Goal: Transaction & Acquisition: Purchase product/service

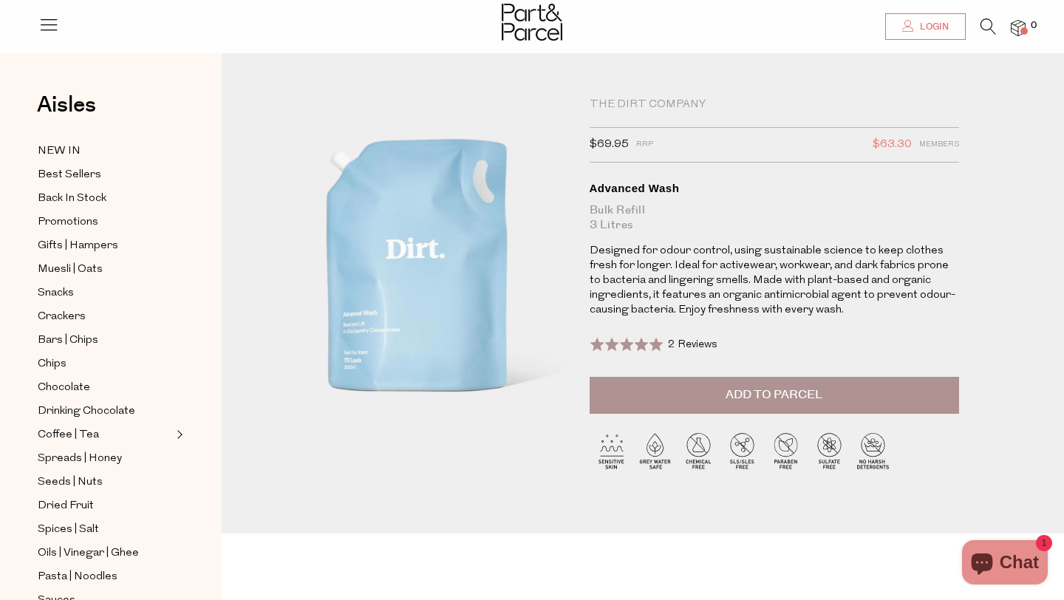
type input "fiona.smith2@monashhealth.org"
type input "[EMAIL_ADDRESS][DOMAIN_NAME]"
click at [928, 30] on span "Login" at bounding box center [932, 27] width 33 height 13
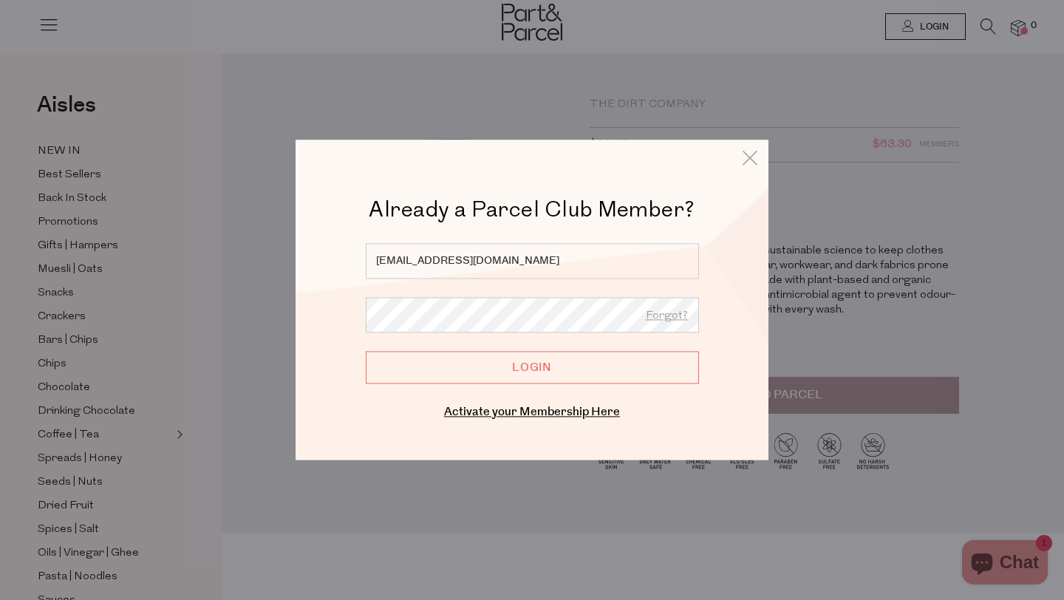
click at [548, 366] on input "Login" at bounding box center [532, 367] width 333 height 33
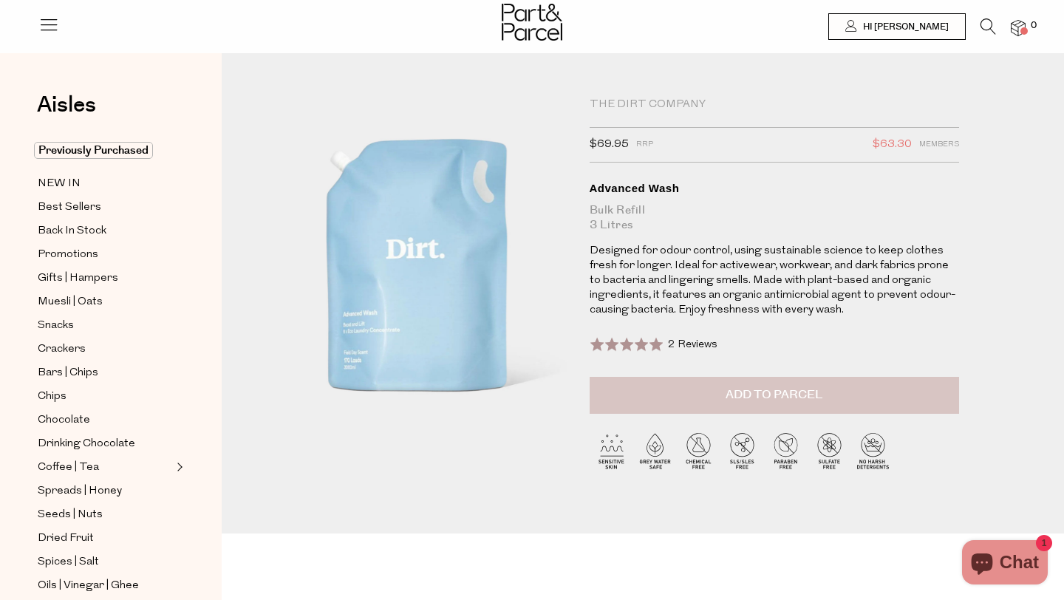
type input "fiona.smith2@monashhealth.org"
type input "[EMAIL_ADDRESS][DOMAIN_NAME]"
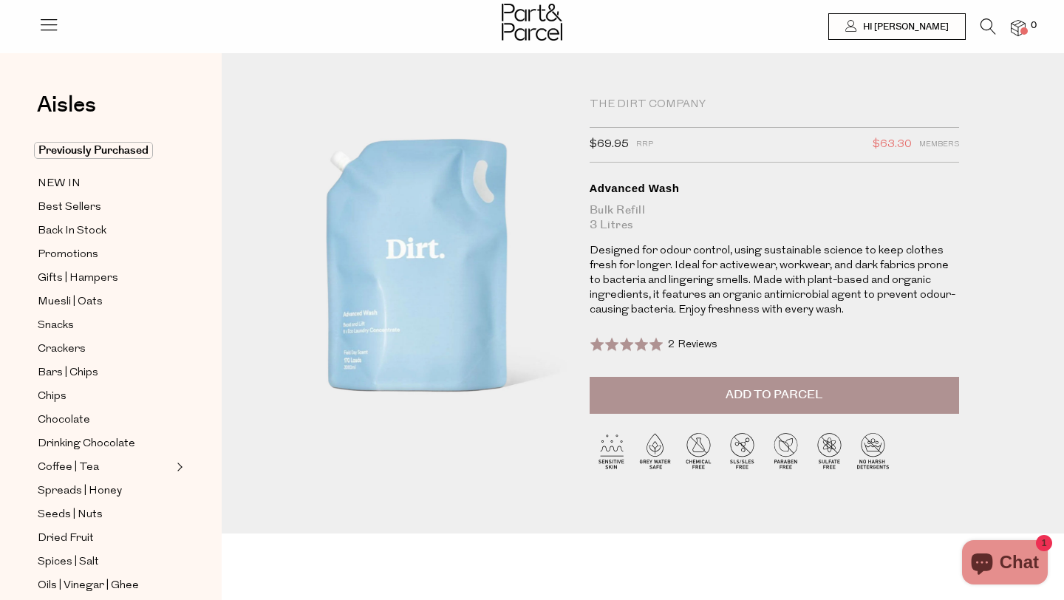
click at [722, 414] on button "Add to Parcel" at bounding box center [775, 395] width 370 height 37
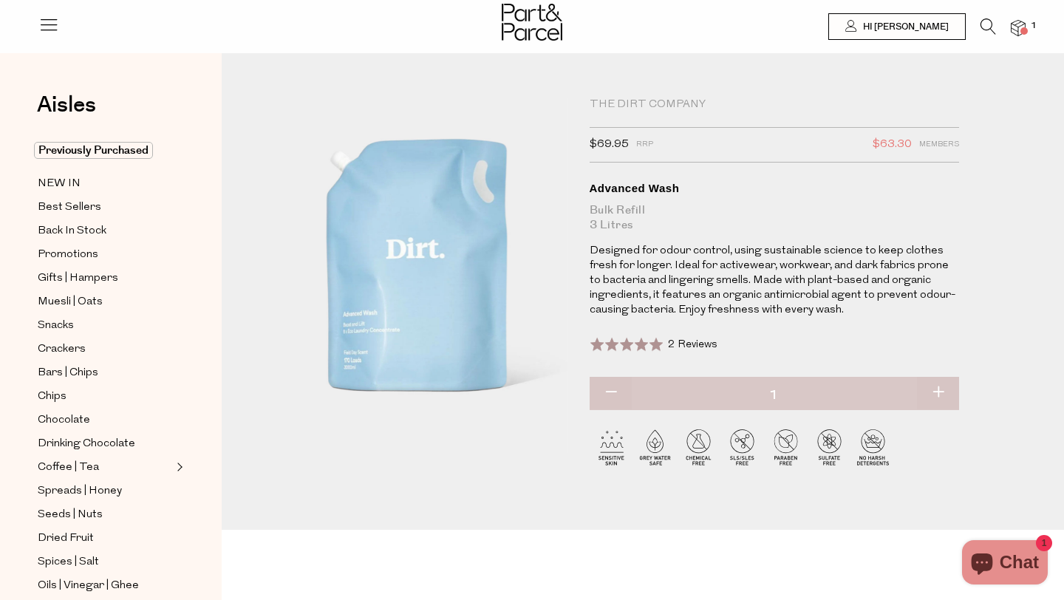
click at [1024, 33] on span at bounding box center [1024, 30] width 7 height 7
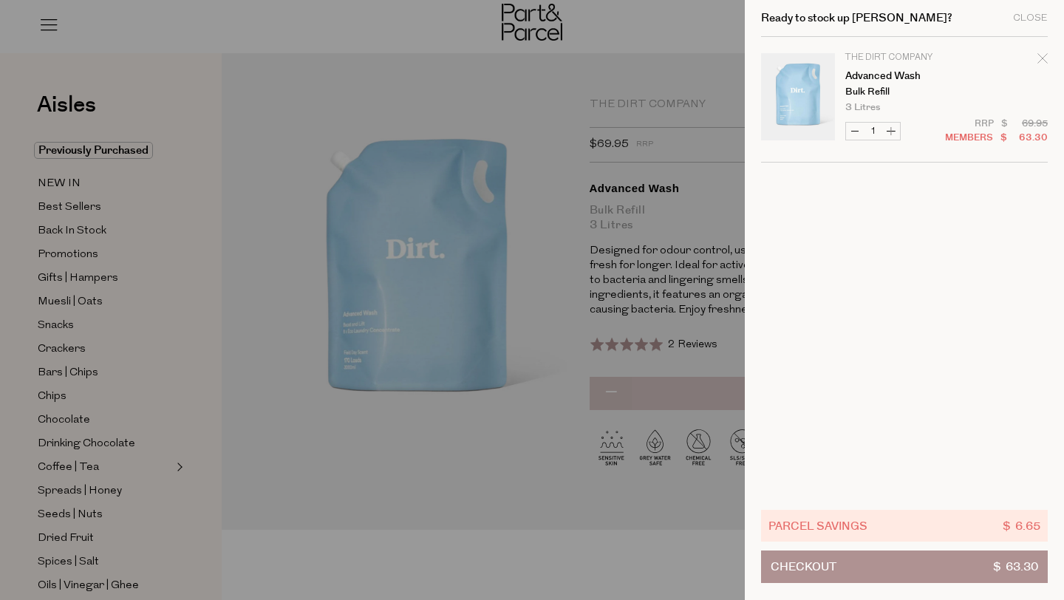
click at [867, 573] on button "Checkout $ 63.30" at bounding box center [904, 567] width 287 height 33
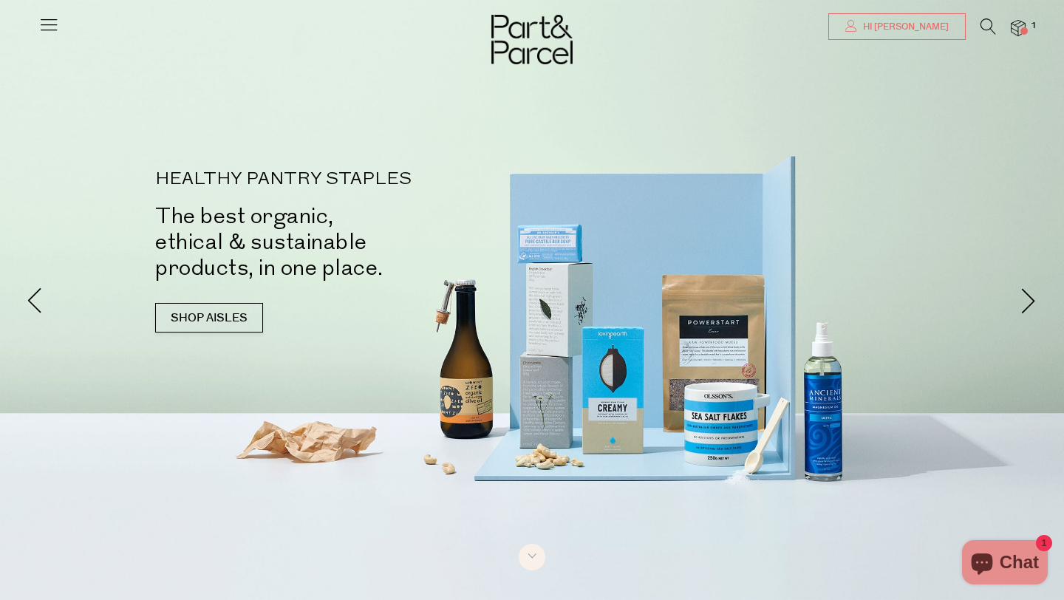
type input "[EMAIL_ADDRESS][DOMAIN_NAME]"
click at [942, 31] on span "Hi [PERSON_NAME]" at bounding box center [904, 27] width 89 height 13
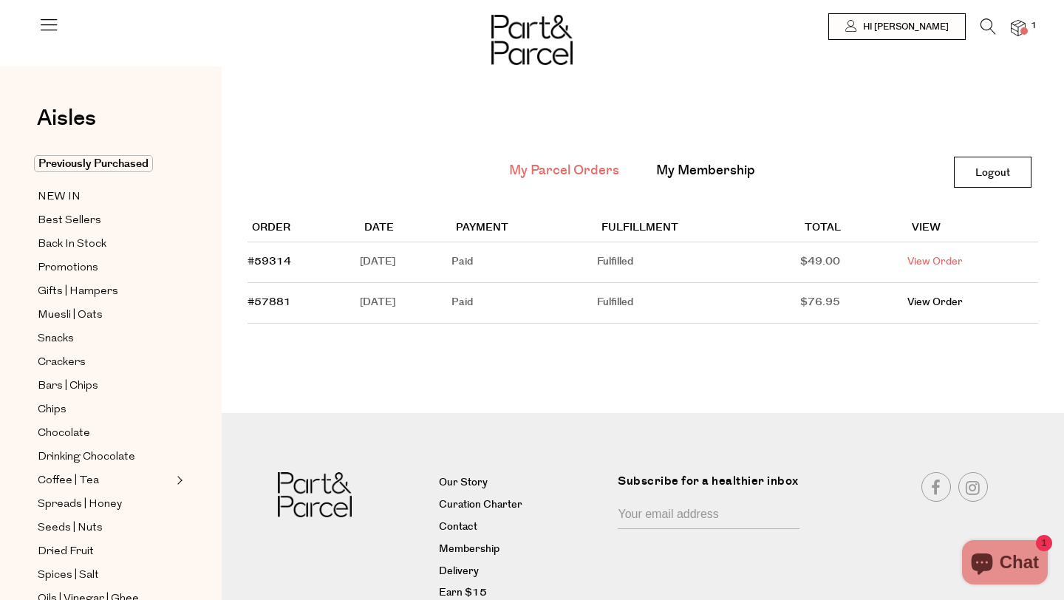
type input "fiona.smith2@monashhealth.org"
click at [942, 258] on link "View Order" at bounding box center [935, 261] width 55 height 15
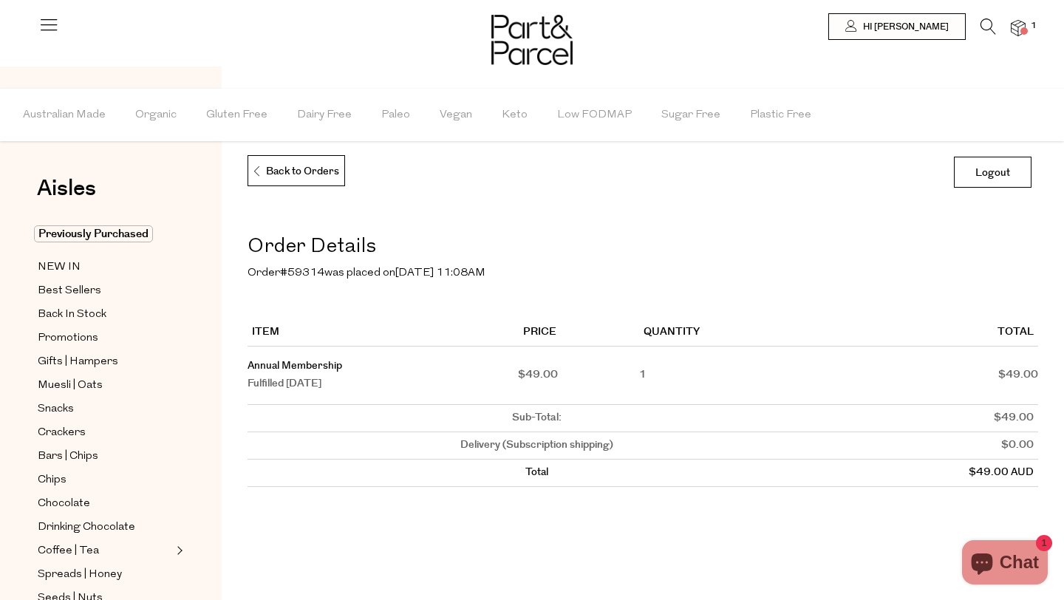
type input "[EMAIL_ADDRESS][DOMAIN_NAME]"
click at [1020, 24] on img at bounding box center [1018, 28] width 15 height 17
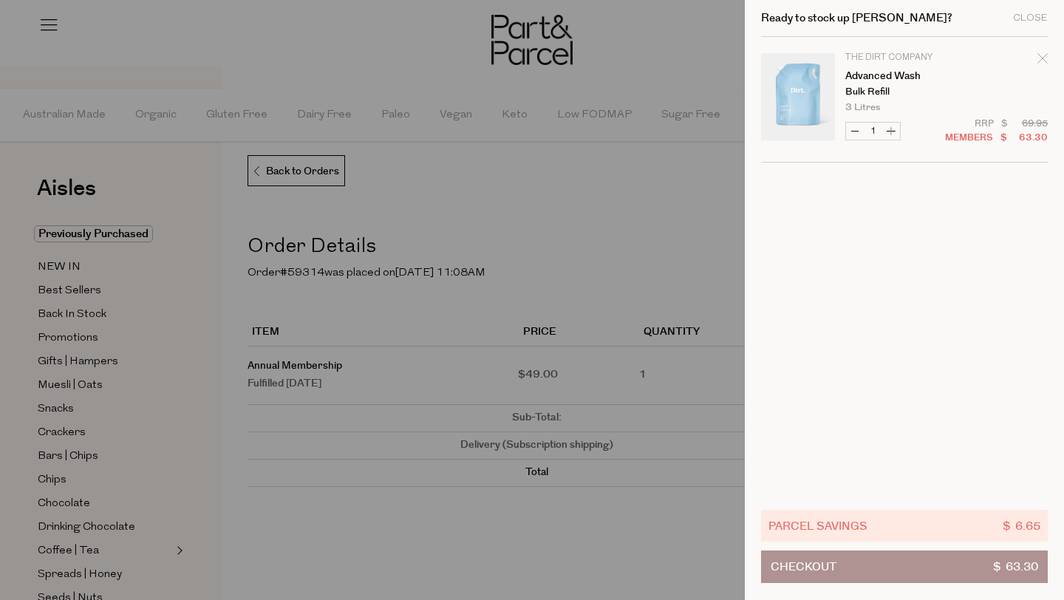
click at [892, 565] on button "Checkout $ 63.30" at bounding box center [904, 567] width 287 height 33
